Goal: Task Accomplishment & Management: Use online tool/utility

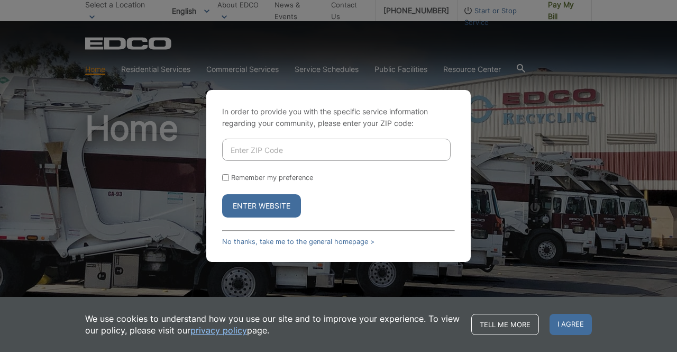
click at [301, 151] on input "Enter ZIP Code" at bounding box center [336, 150] width 228 height 22
type input "92024"
click at [268, 206] on button "Enter Website" at bounding box center [261, 205] width 79 height 23
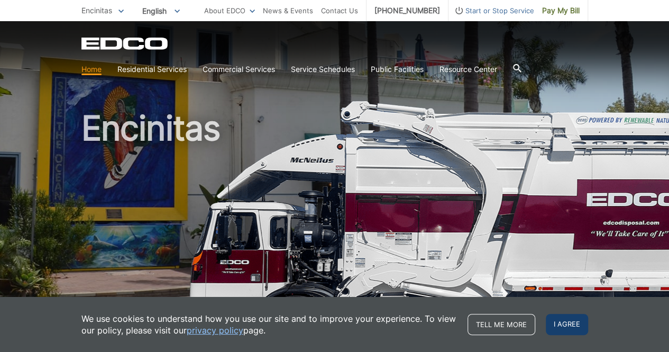
click at [566, 324] on span "I agree" at bounding box center [567, 324] width 42 height 21
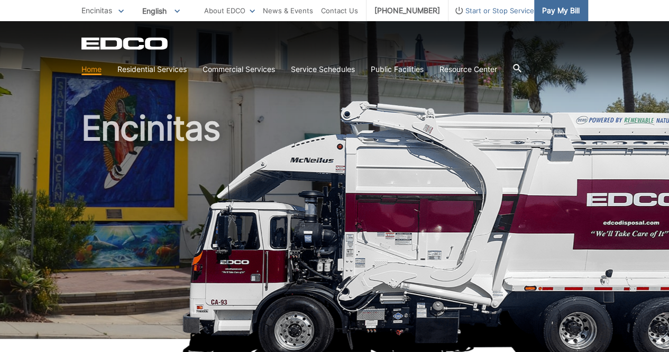
click at [567, 6] on span "Pay My Bill" at bounding box center [561, 11] width 38 height 12
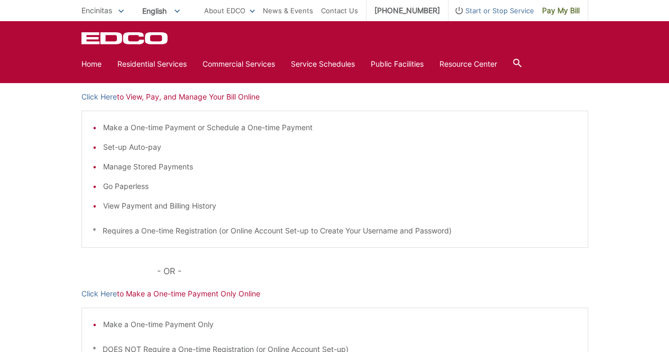
scroll to position [178, 0]
click at [98, 93] on link "Click Here" at bounding box center [98, 95] width 35 height 12
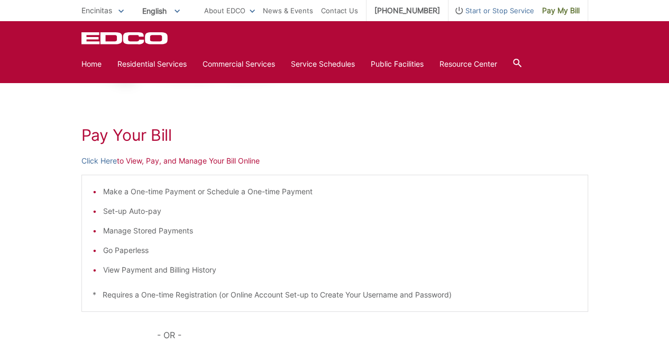
scroll to position [106, 0]
